Goal: Find specific page/section: Find specific page/section

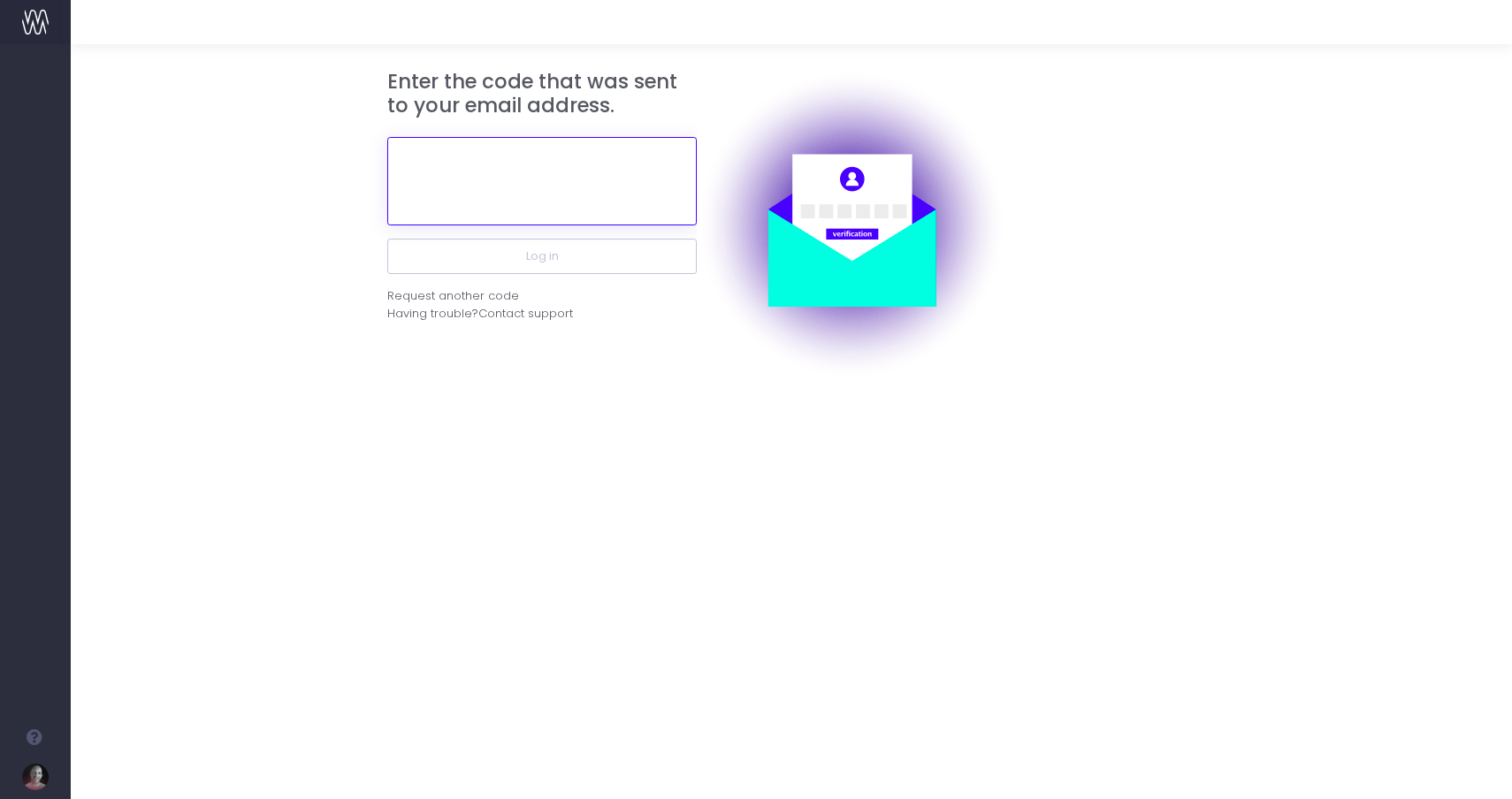
click at [484, 201] on input "text" at bounding box center [543, 181] width 310 height 89
paste input "872736"
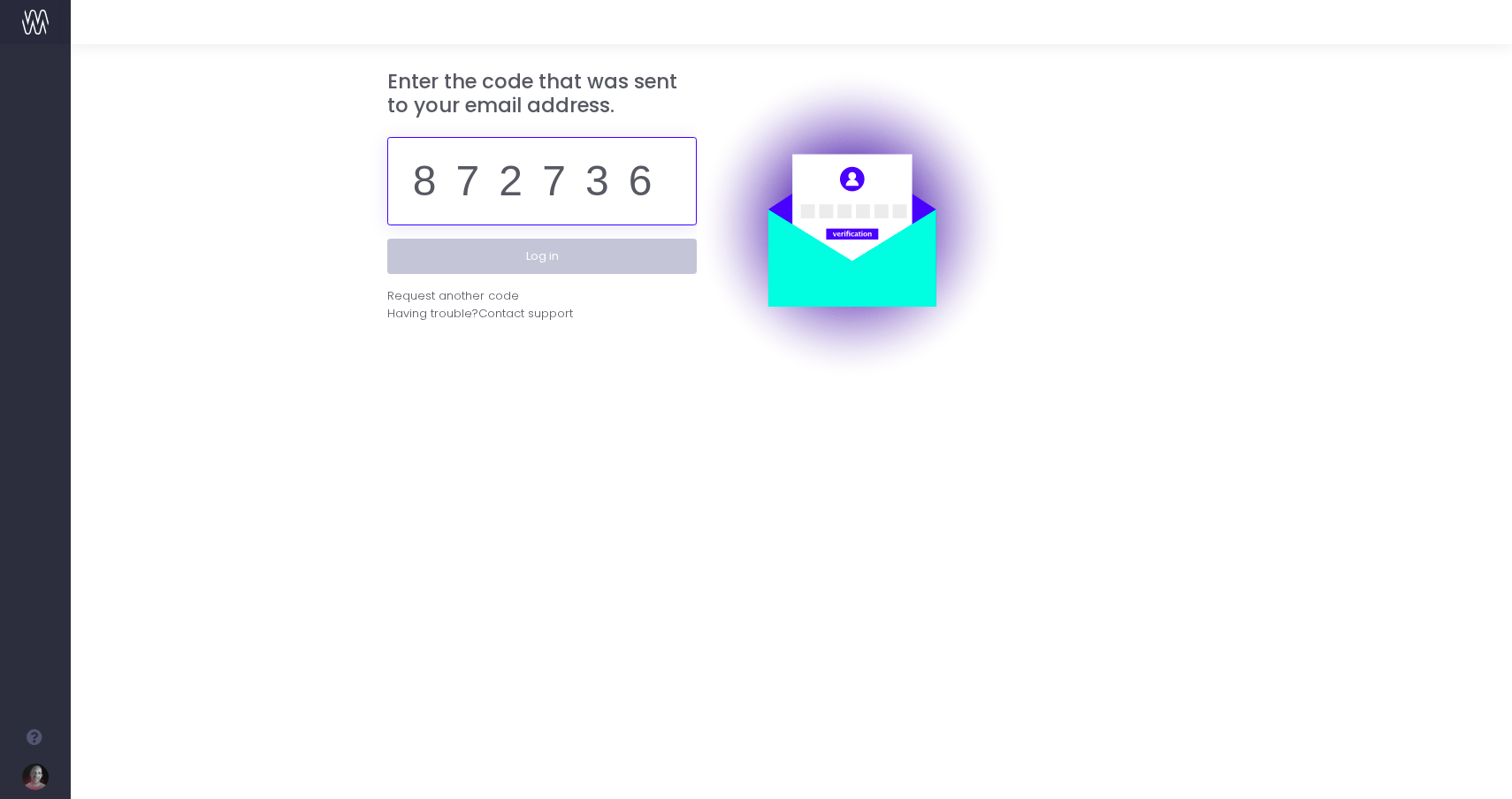
type input "872736"
click at [546, 261] on button "Log in" at bounding box center [543, 256] width 310 height 35
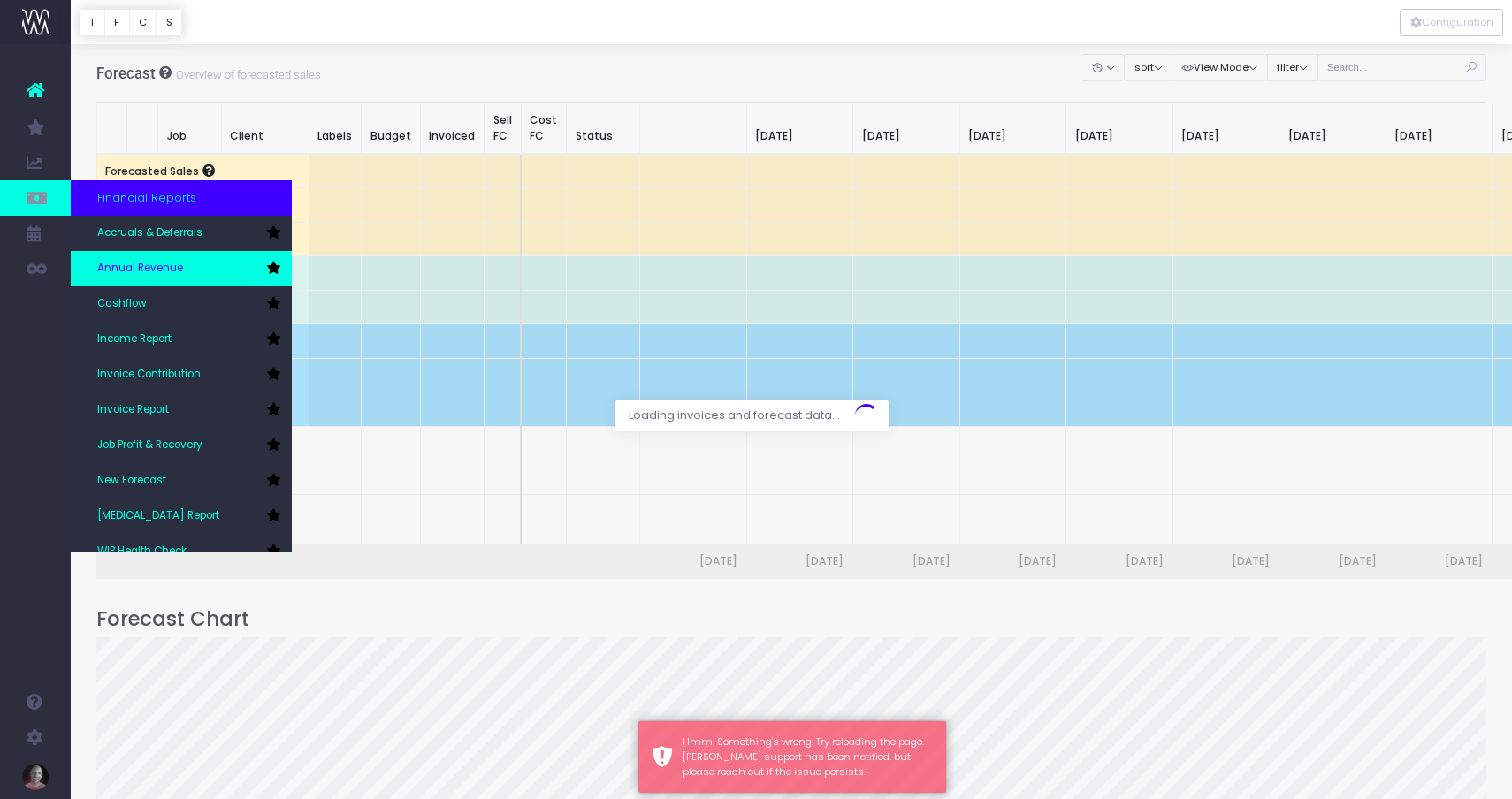
click at [177, 270] on span "Annual Revenue" at bounding box center [140, 269] width 86 height 16
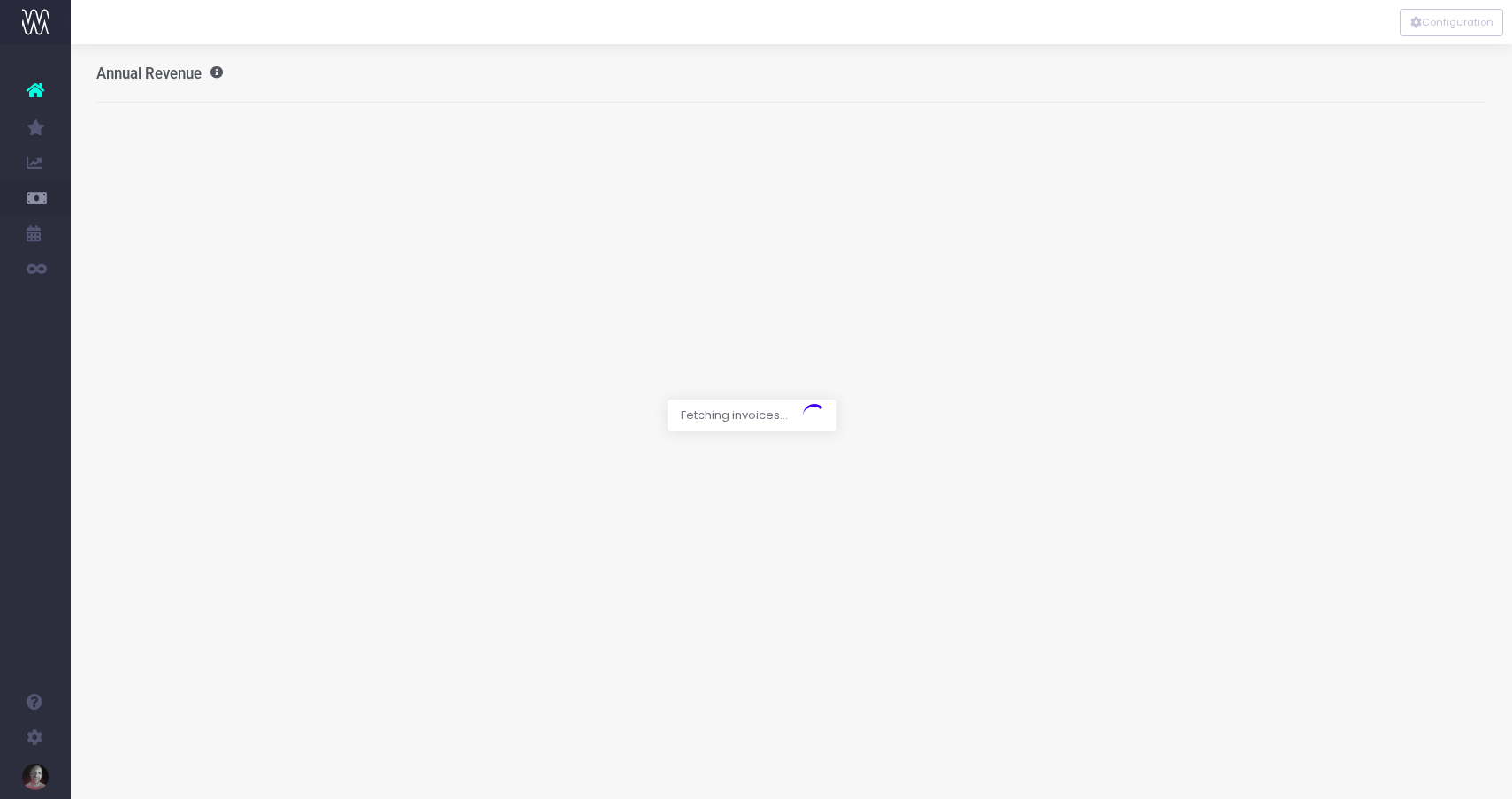
click at [1092, 17] on div at bounding box center [791, 22] width 1441 height 44
